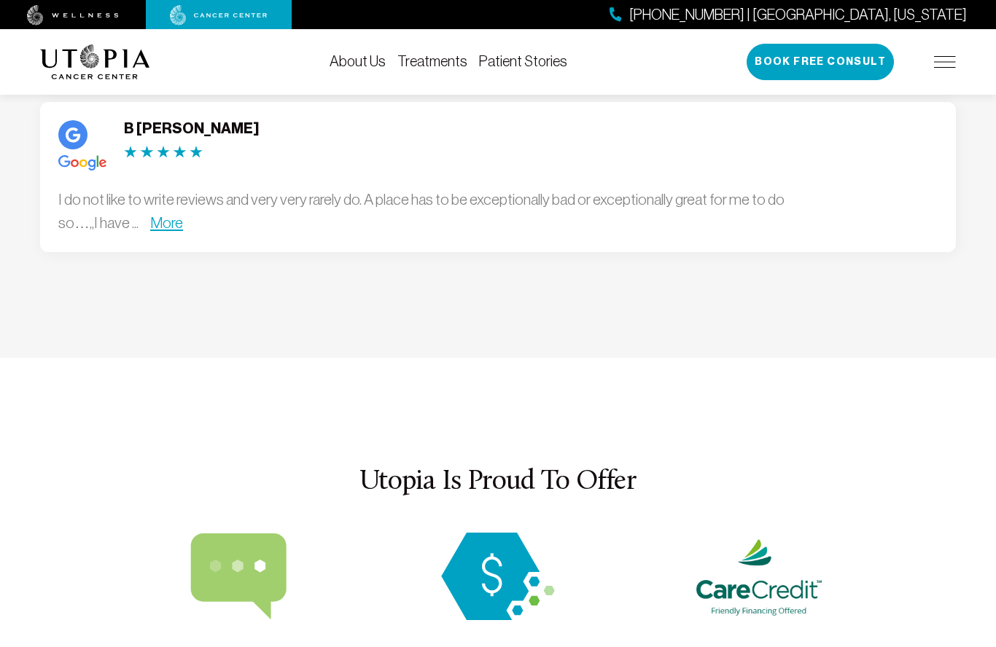
scroll to position [4319, 0]
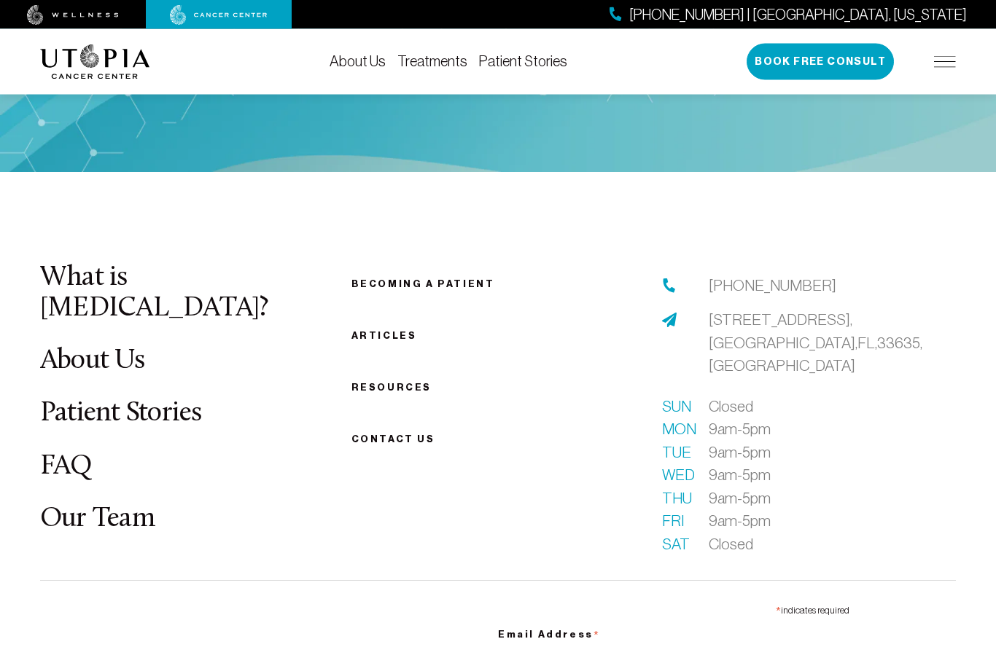
scroll to position [5558, 0]
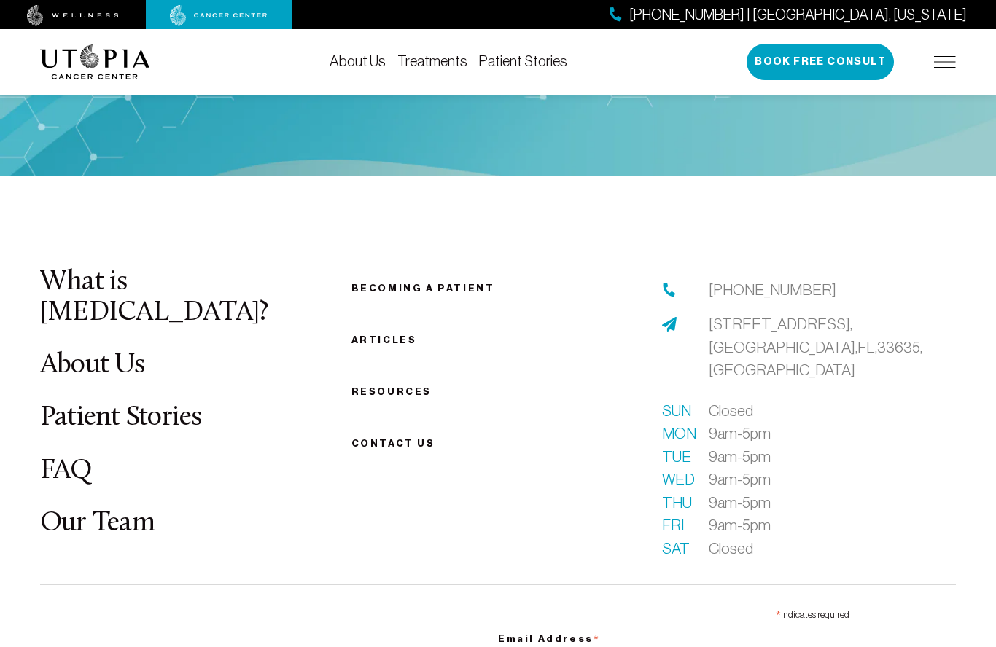
click at [68, 457] on link "FAQ" at bounding box center [66, 471] width 52 height 28
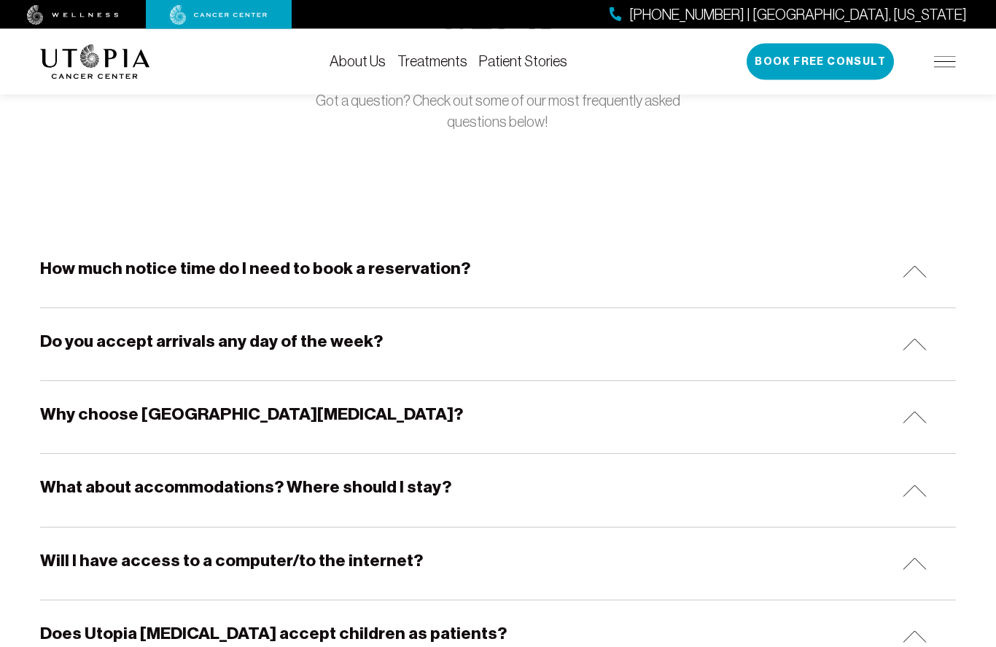
click at [230, 423] on h5 "Why choose [GEOGRAPHIC_DATA][MEDICAL_DATA]?" at bounding box center [251, 415] width 423 height 23
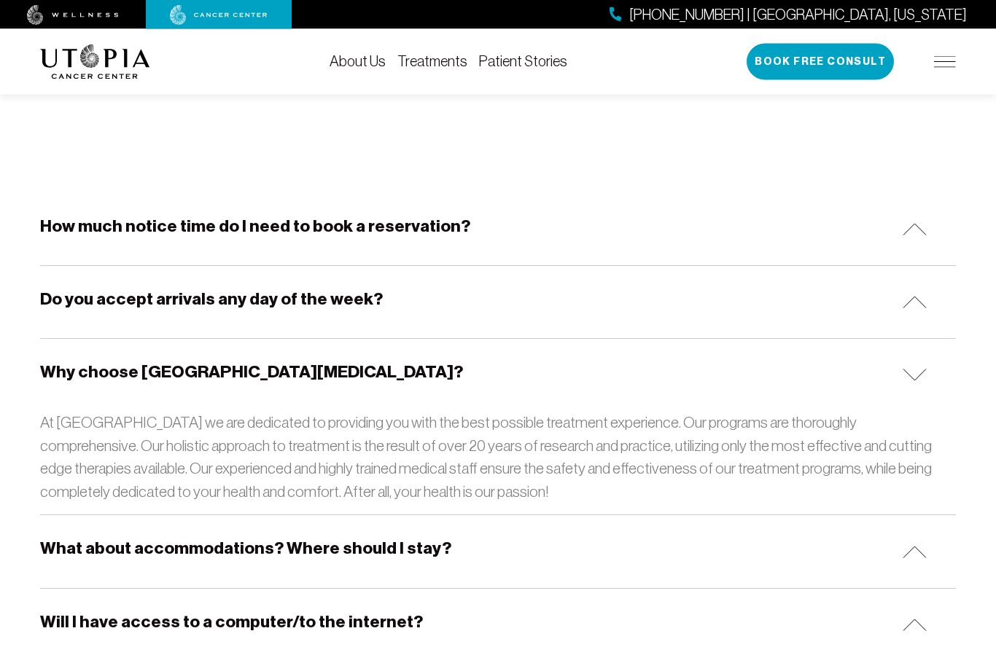
scroll to position [196, 0]
click at [360, 562] on div "What about accommodations? Where should I stay?" at bounding box center [497, 551] width 915 height 72
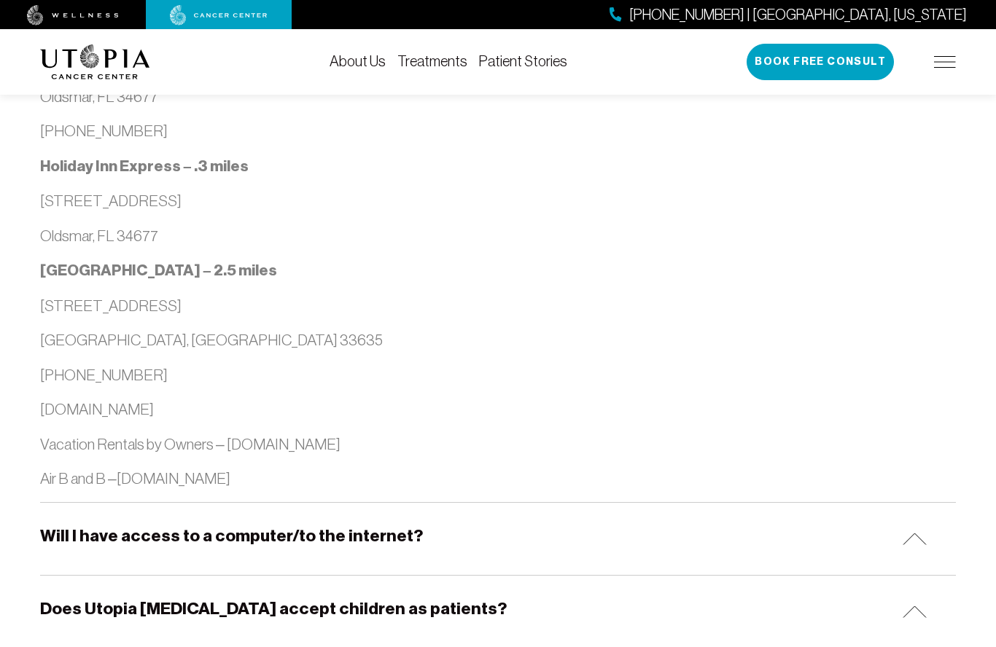
scroll to position [1458, 0]
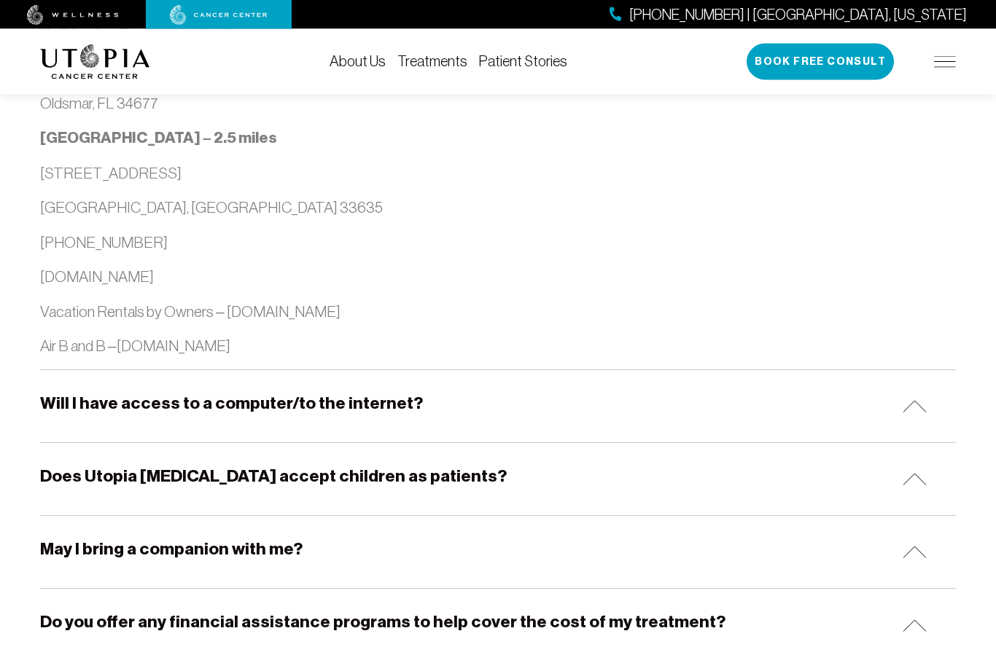
click at [278, 539] on h5 "May I bring a companion with me?" at bounding box center [171, 550] width 262 height 23
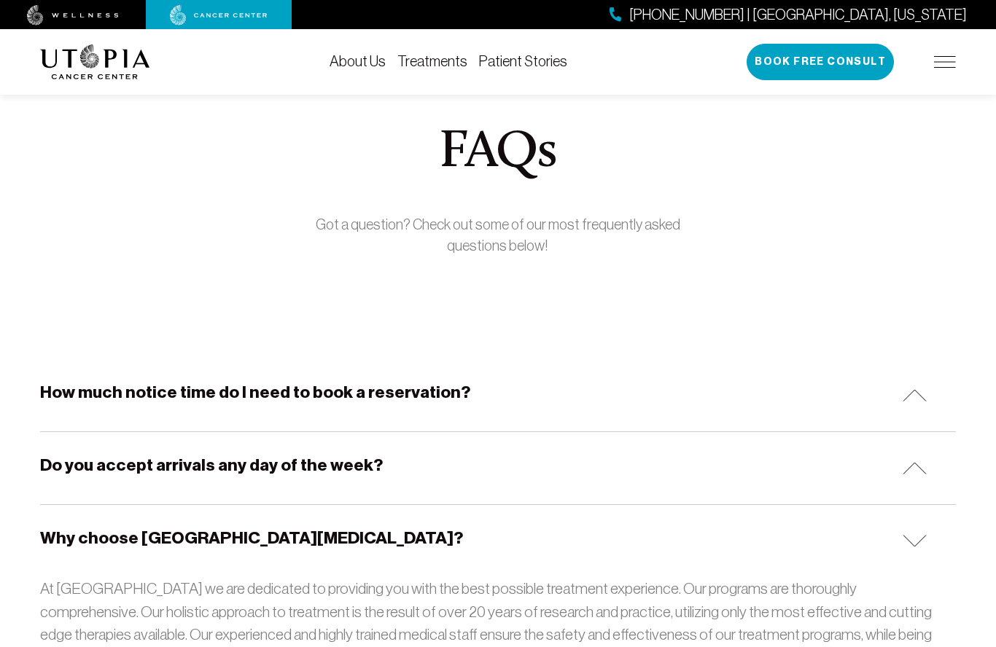
scroll to position [0, 0]
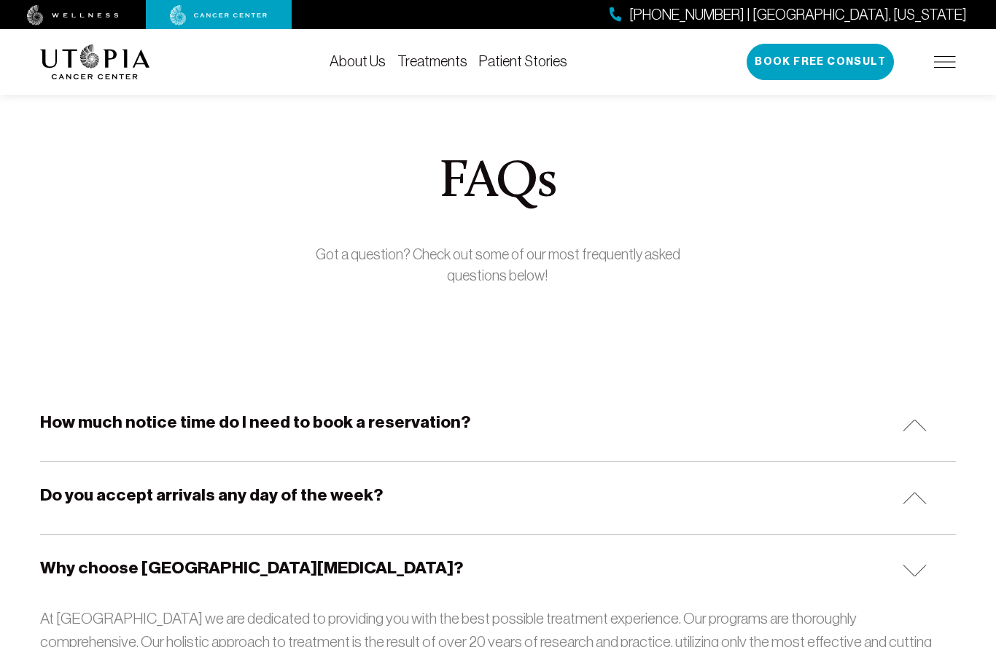
click at [449, 63] on link "Treatments" at bounding box center [432, 61] width 70 height 16
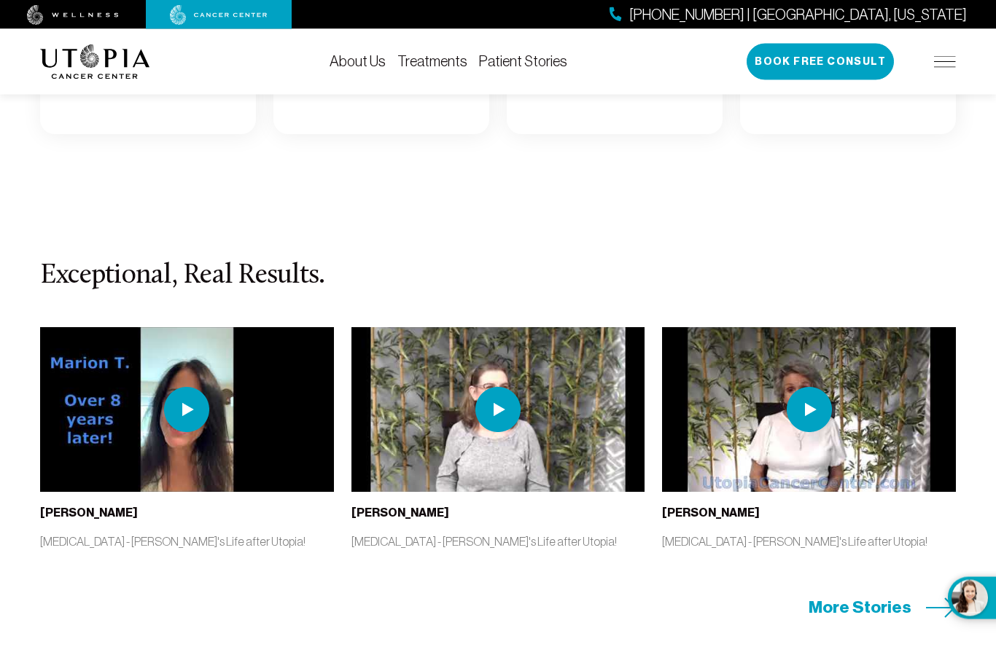
scroll to position [2873, 0]
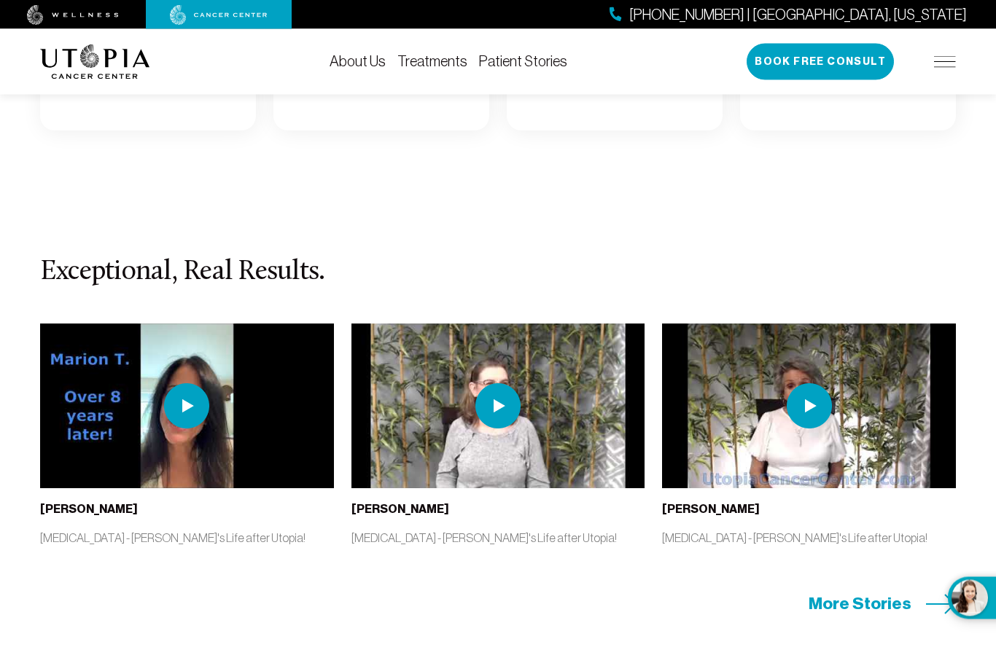
click at [188, 429] on img at bounding box center [186, 406] width 45 height 45
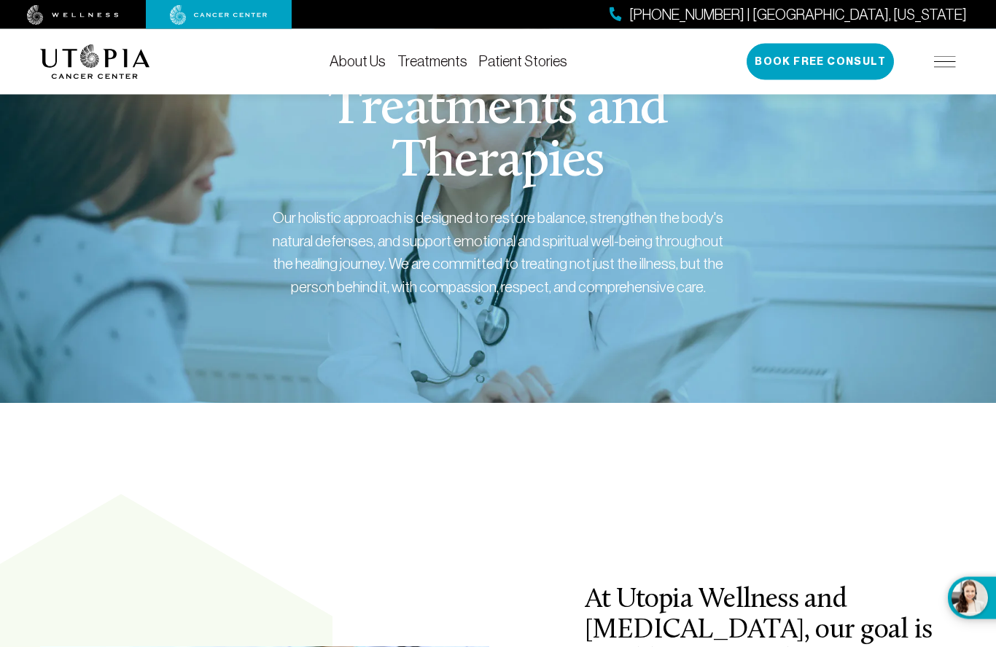
scroll to position [0, 0]
